Goal: Communication & Community: Answer question/provide support

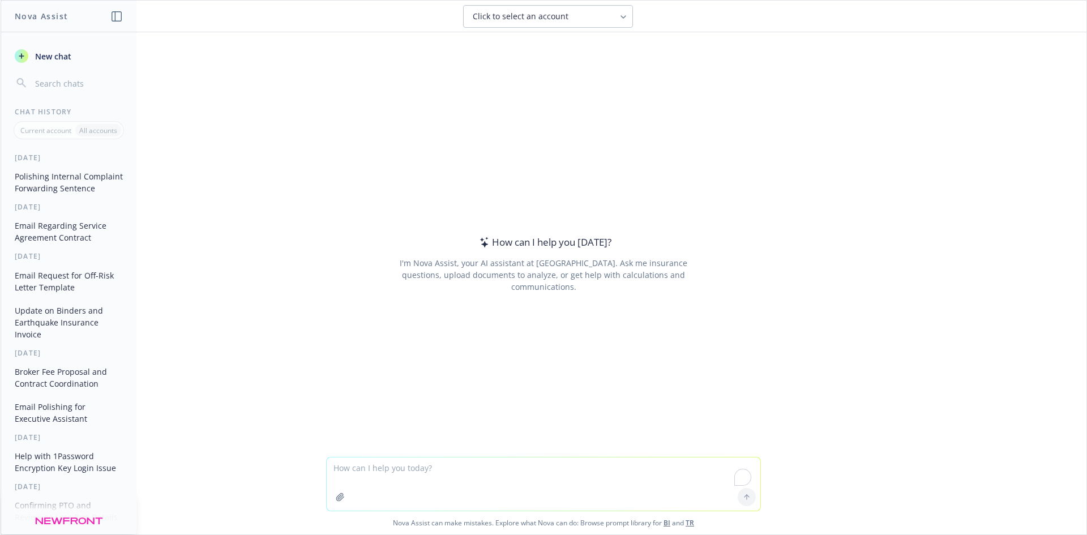
paste textarea "Hi [PERSON_NAME], Filling in for Ivoree while she is in PTO. I'm adding @[PERSO…"
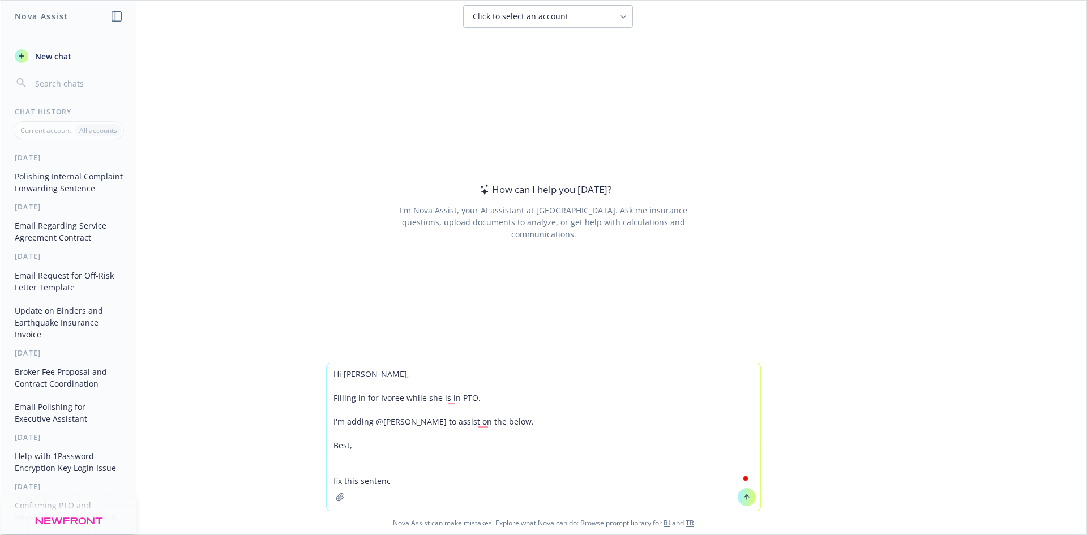
type textarea "Hi [PERSON_NAME], Filling in for Ivoree while she is in PTO. I'm adding @[PERSO…"
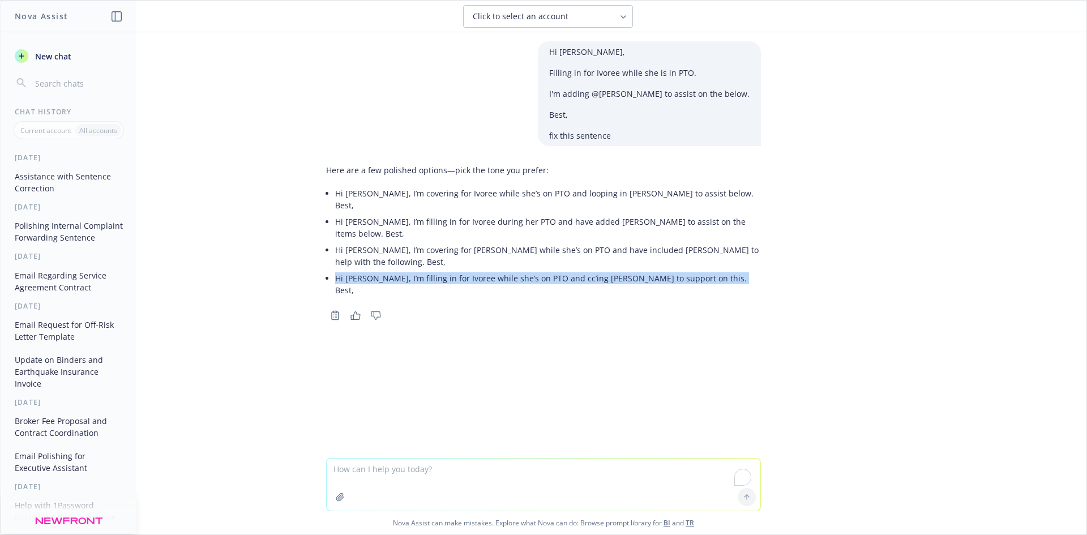
drag, startPoint x: 326, startPoint y: 271, endPoint x: 719, endPoint y: 275, distance: 393.0
click at [719, 275] on div "Here are a few polished options—pick the tone you prefer: Hi [PERSON_NAME], I’m…" at bounding box center [543, 231] width 435 height 143
copy li "Hi [PERSON_NAME], I’m filling in for Ivoree while she’s on PTO and cc’ing [PERS…"
